Goal: Task Accomplishment & Management: Manage account settings

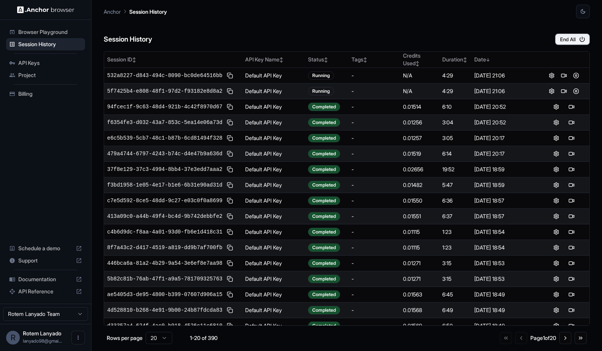
click at [565, 45] on div "Session History End All Session ID ↕ API Key Name ↕ Status ↕ Tags ↕ Credits Use…" at bounding box center [347, 184] width 486 height 333
click at [565, 42] on button "End All" at bounding box center [572, 39] width 35 height 11
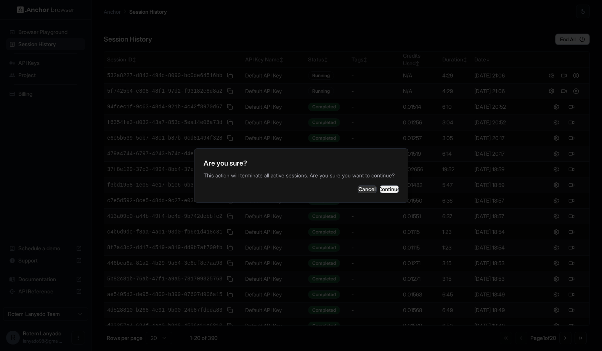
click at [380, 193] on button "Continue" at bounding box center [389, 189] width 19 height 8
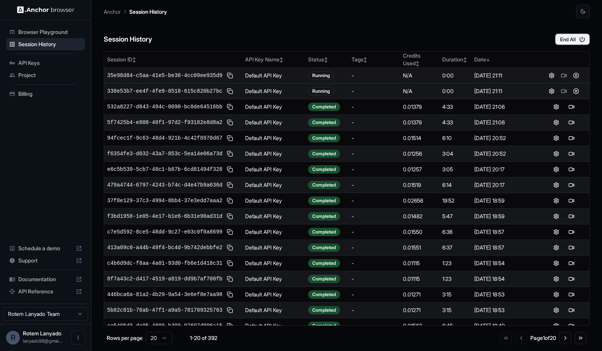
drag, startPoint x: 573, startPoint y: 93, endPoint x: 562, endPoint y: 71, distance: 25.1
click at [562, 69] on tbody "35e98d84-c5aa-41e5-be38-4cc09ee935d9 Default API Key Running - N/A 0:00 [DATE] …" at bounding box center [347, 224] width 486 height 313
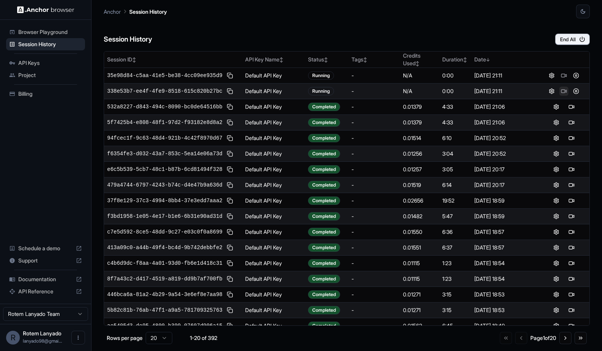
click at [563, 88] on button at bounding box center [564, 91] width 9 height 9
click at [571, 40] on button "End All" at bounding box center [572, 39] width 35 height 11
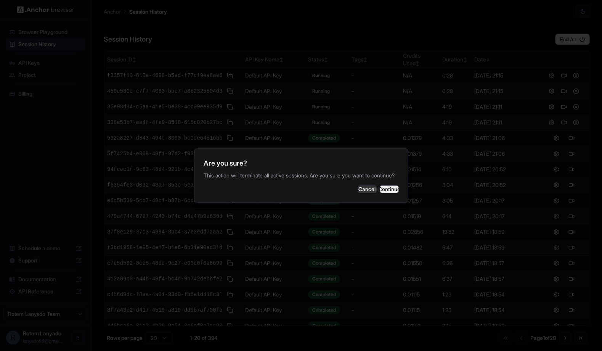
click at [380, 189] on button "Continue" at bounding box center [389, 189] width 19 height 8
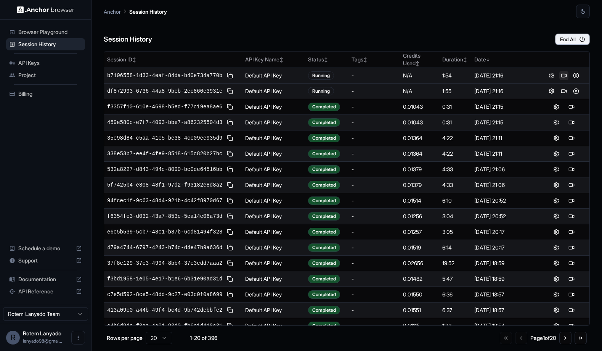
click at [566, 72] on button at bounding box center [564, 75] width 9 height 9
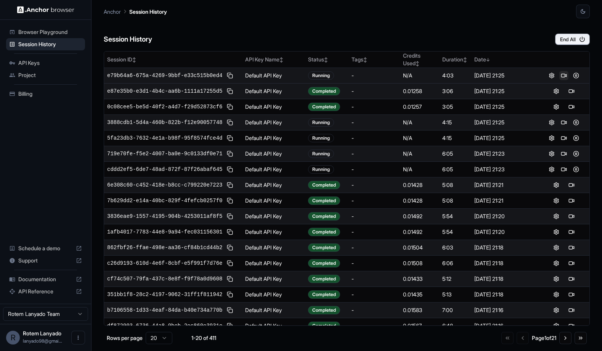
click at [565, 75] on button at bounding box center [564, 75] width 9 height 9
click at [576, 39] on button "End All" at bounding box center [572, 39] width 35 height 11
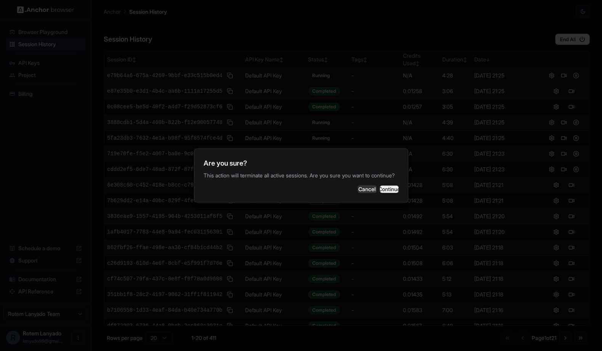
click at [385, 193] on button "Continue" at bounding box center [389, 189] width 19 height 8
